Goal: Information Seeking & Learning: Check status

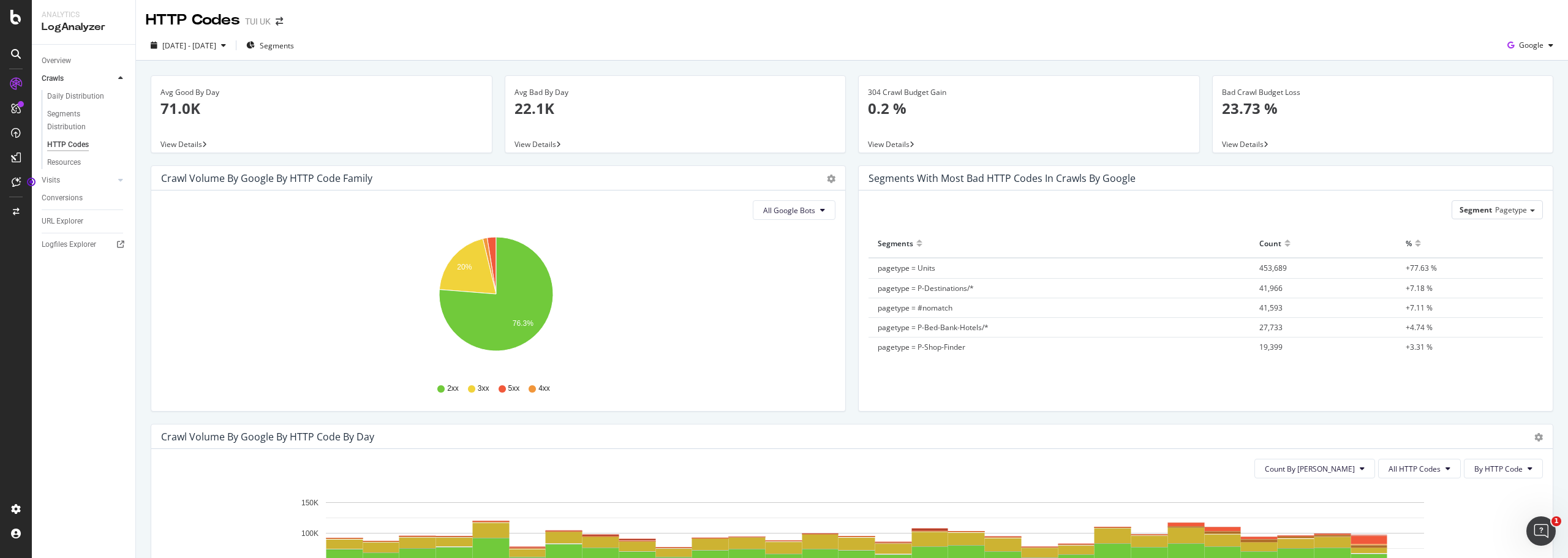
scroll to position [402, 0]
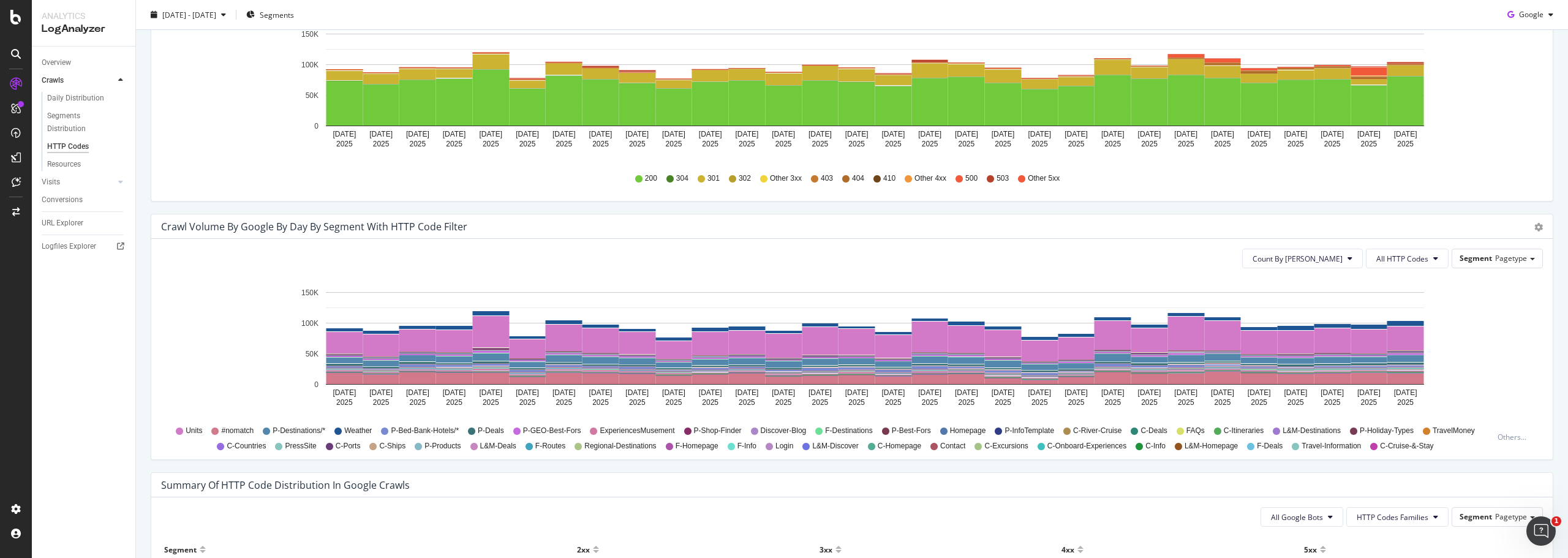
scroll to position [307, 0]
